Goal: Transaction & Acquisition: Purchase product/service

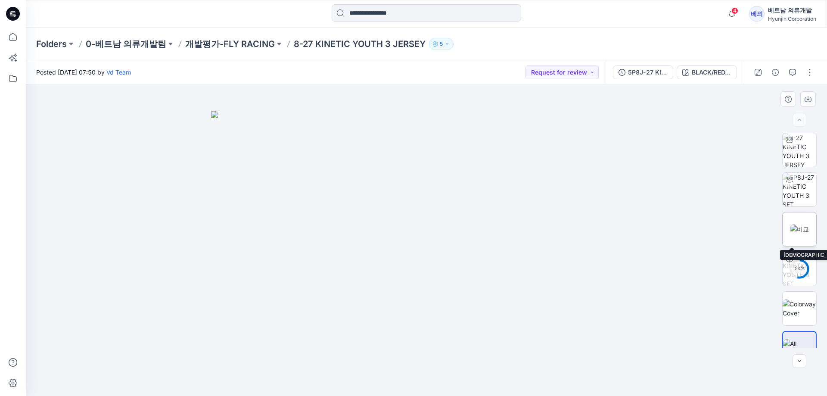
click at [802, 229] on img at bounding box center [799, 228] width 19 height 9
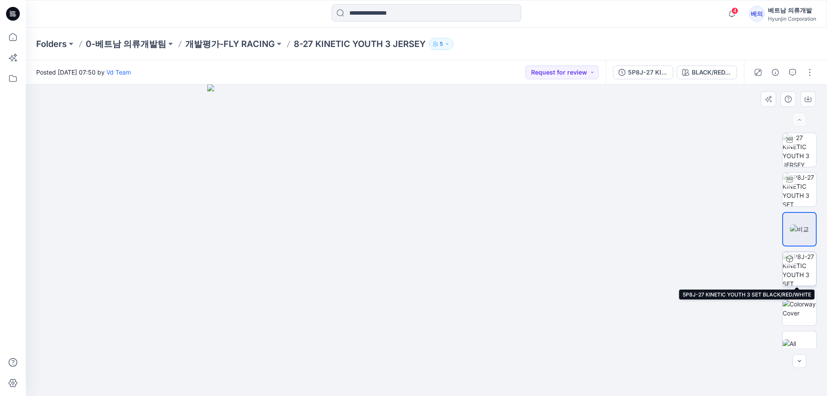
click at [804, 271] on img at bounding box center [800, 269] width 34 height 34
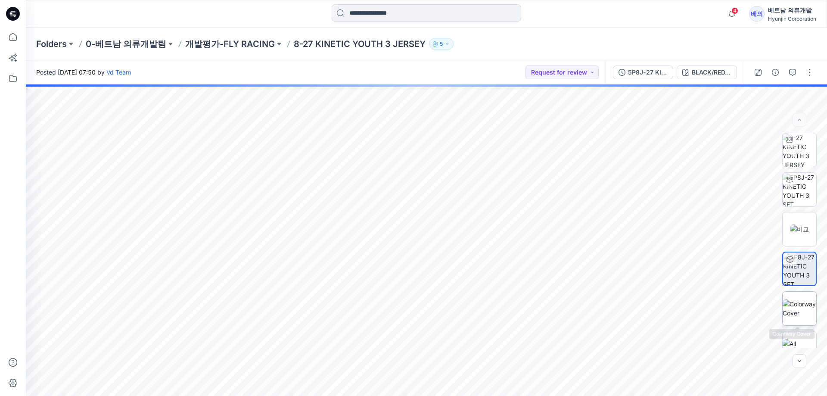
click at [796, 306] on img at bounding box center [800, 308] width 34 height 18
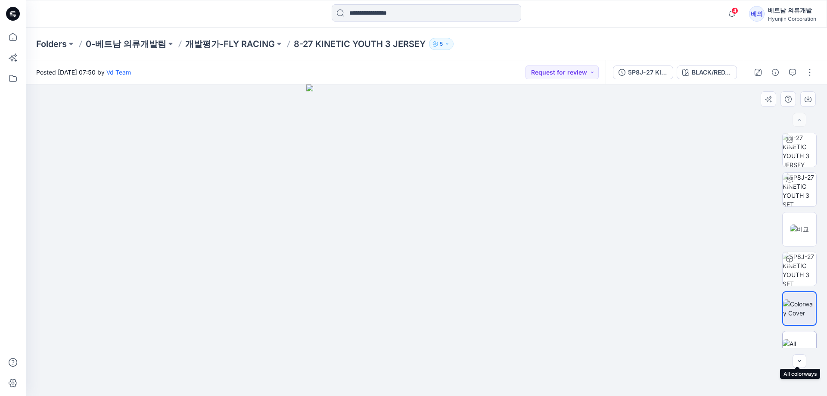
click at [792, 339] on img at bounding box center [800, 348] width 34 height 18
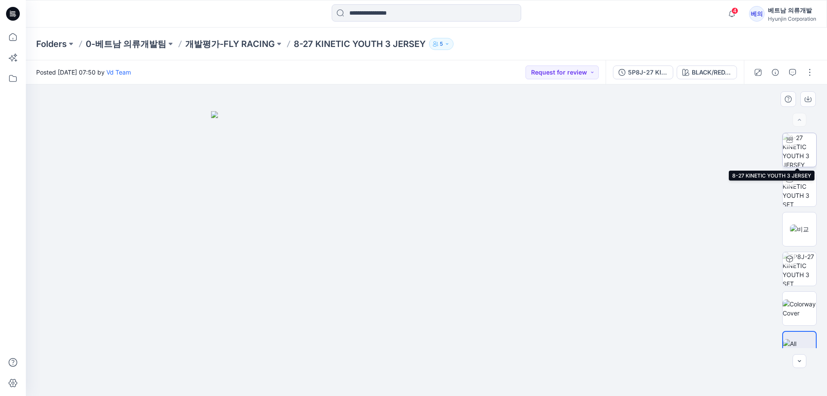
click at [797, 158] on img at bounding box center [800, 150] width 34 height 34
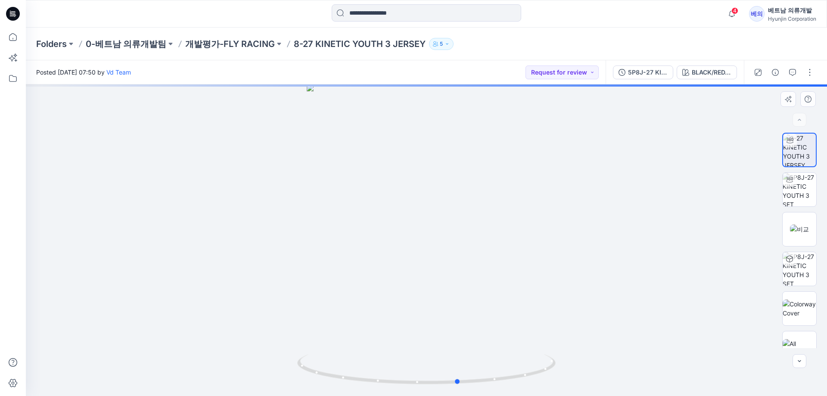
drag, startPoint x: 406, startPoint y: 128, endPoint x: 460, endPoint y: 137, distance: 54.5
click at [460, 137] on div at bounding box center [426, 239] width 801 height 311
drag, startPoint x: 389, startPoint y: 154, endPoint x: 480, endPoint y: 162, distance: 92.1
click at [480, 162] on div at bounding box center [426, 239] width 801 height 311
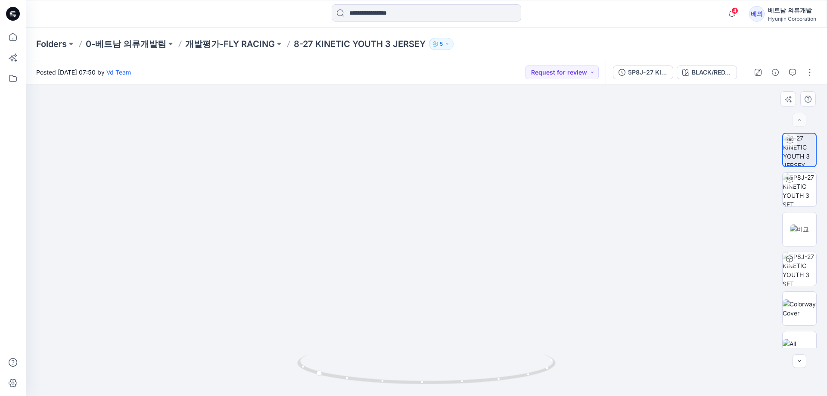
drag, startPoint x: 434, startPoint y: 178, endPoint x: 436, endPoint y: 288, distance: 109.9
click at [435, 292] on img at bounding box center [426, 225] width 372 height 342
drag, startPoint x: 536, startPoint y: 177, endPoint x: 407, endPoint y: 175, distance: 129.2
click at [405, 175] on img at bounding box center [426, 223] width 646 height 346
drag, startPoint x: 619, startPoint y: 251, endPoint x: 356, endPoint y: 250, distance: 262.7
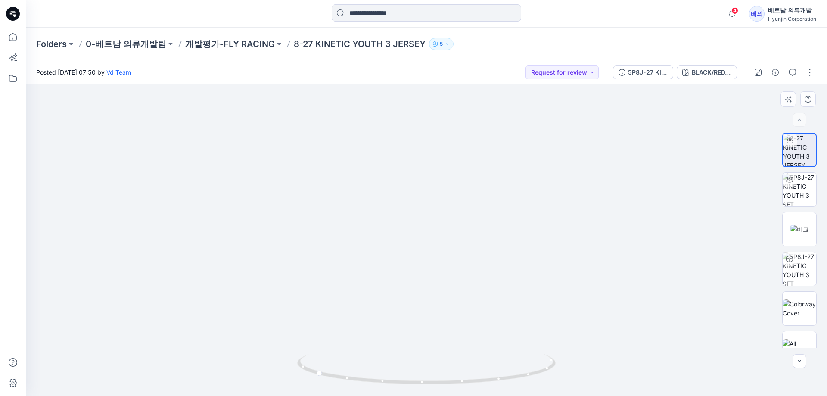
click at [358, 248] on img at bounding box center [426, 220] width 646 height 352
drag, startPoint x: 364, startPoint y: 369, endPoint x: 365, endPoint y: 339, distance: 29.7
click at [365, 339] on div at bounding box center [426, 239] width 801 height 311
click at [710, 74] on div "BLACK/RED/WHITE" at bounding box center [712, 72] width 40 height 9
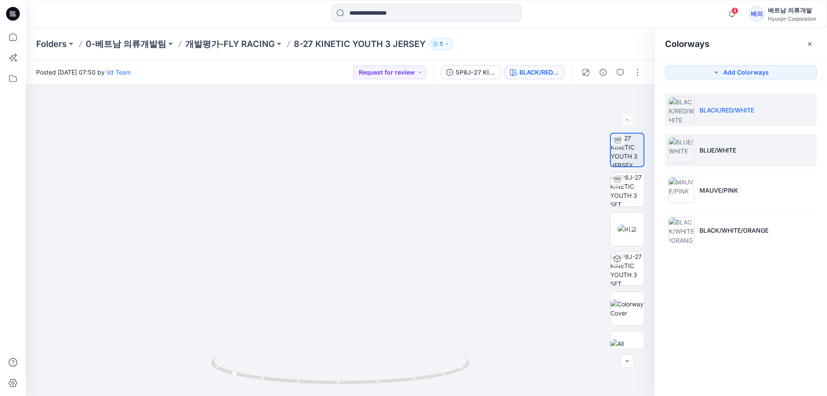
click at [689, 149] on img at bounding box center [681, 150] width 26 height 26
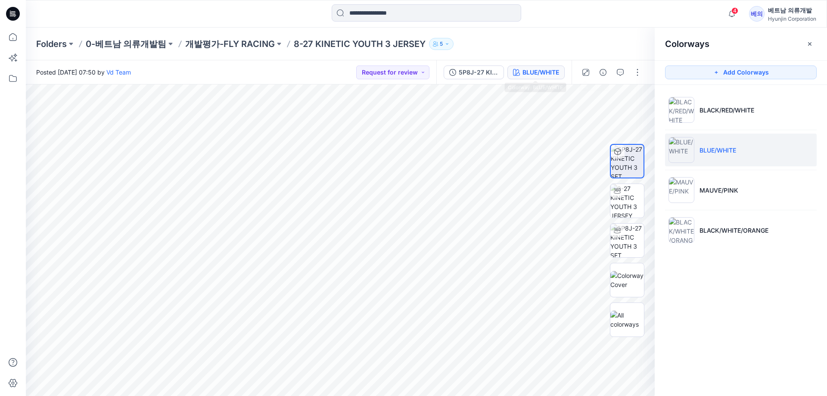
click at [558, 73] on div "BLUE/WHITE" at bounding box center [540, 72] width 37 height 9
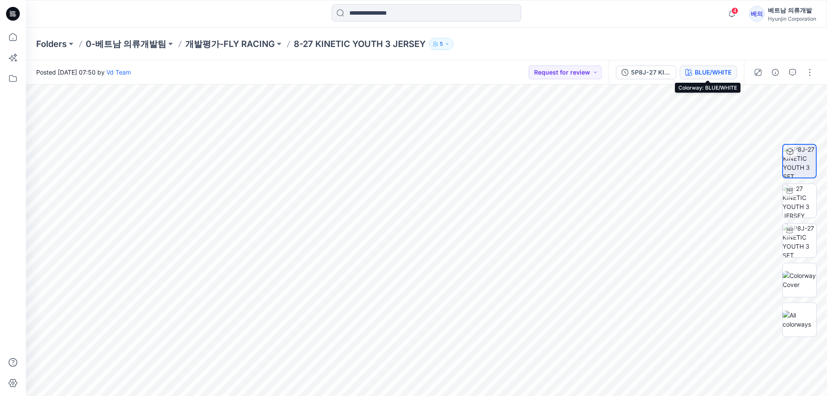
click at [691, 75] on icon "button" at bounding box center [688, 72] width 7 height 7
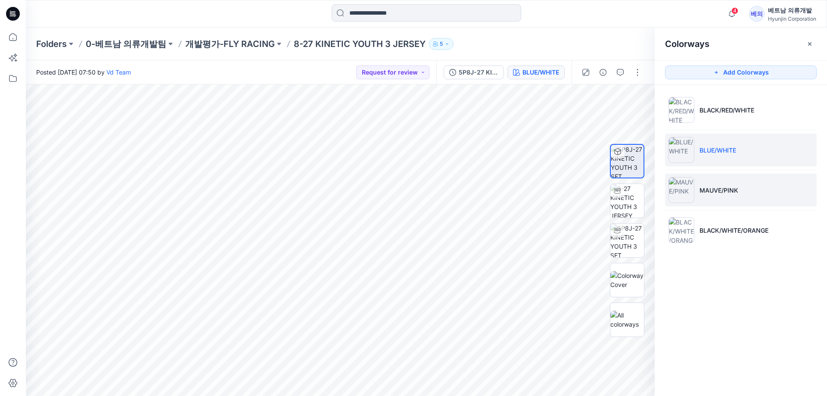
click at [680, 198] on img at bounding box center [681, 190] width 26 height 26
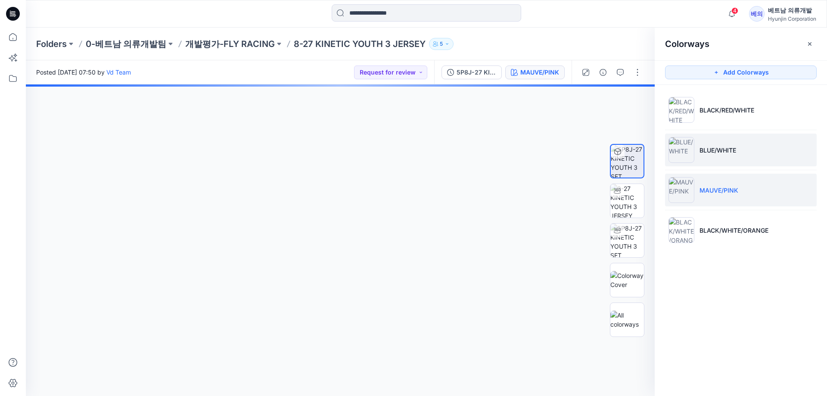
click at [681, 155] on img at bounding box center [681, 150] width 26 height 26
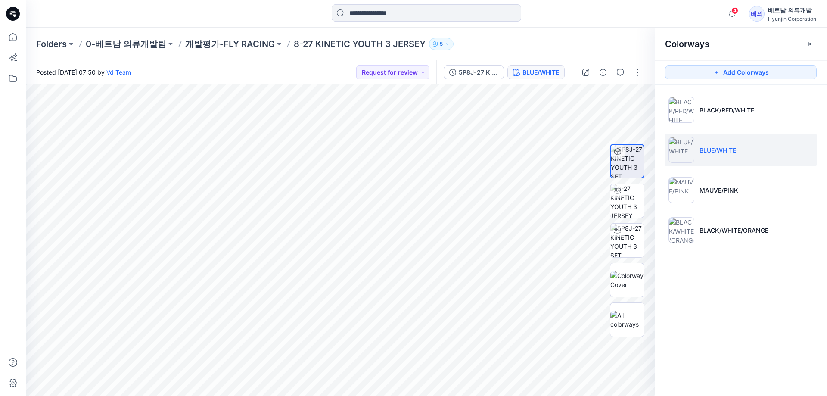
click at [373, 64] on div "Posted [DATE] 07:50 by Vd Team Request for review" at bounding box center [231, 72] width 410 height 24
click at [379, 72] on button "Request for review" at bounding box center [392, 72] width 73 height 14
click at [384, 130] on p "Approved" at bounding box center [382, 131] width 28 height 11
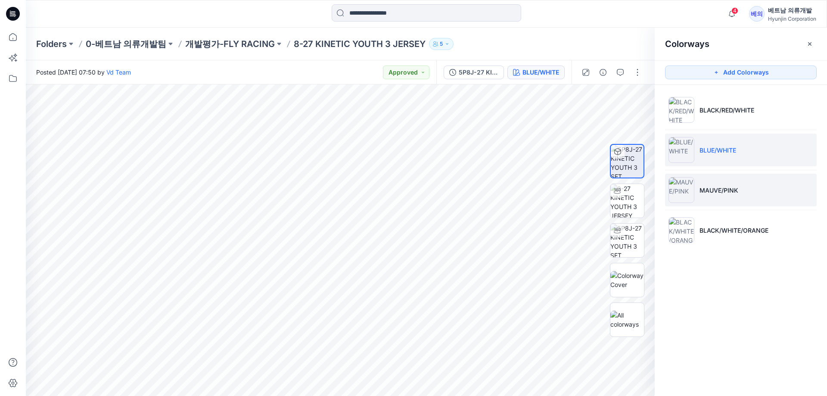
click at [678, 189] on img at bounding box center [681, 190] width 26 height 26
